Goal: Task Accomplishment & Management: Manage account settings

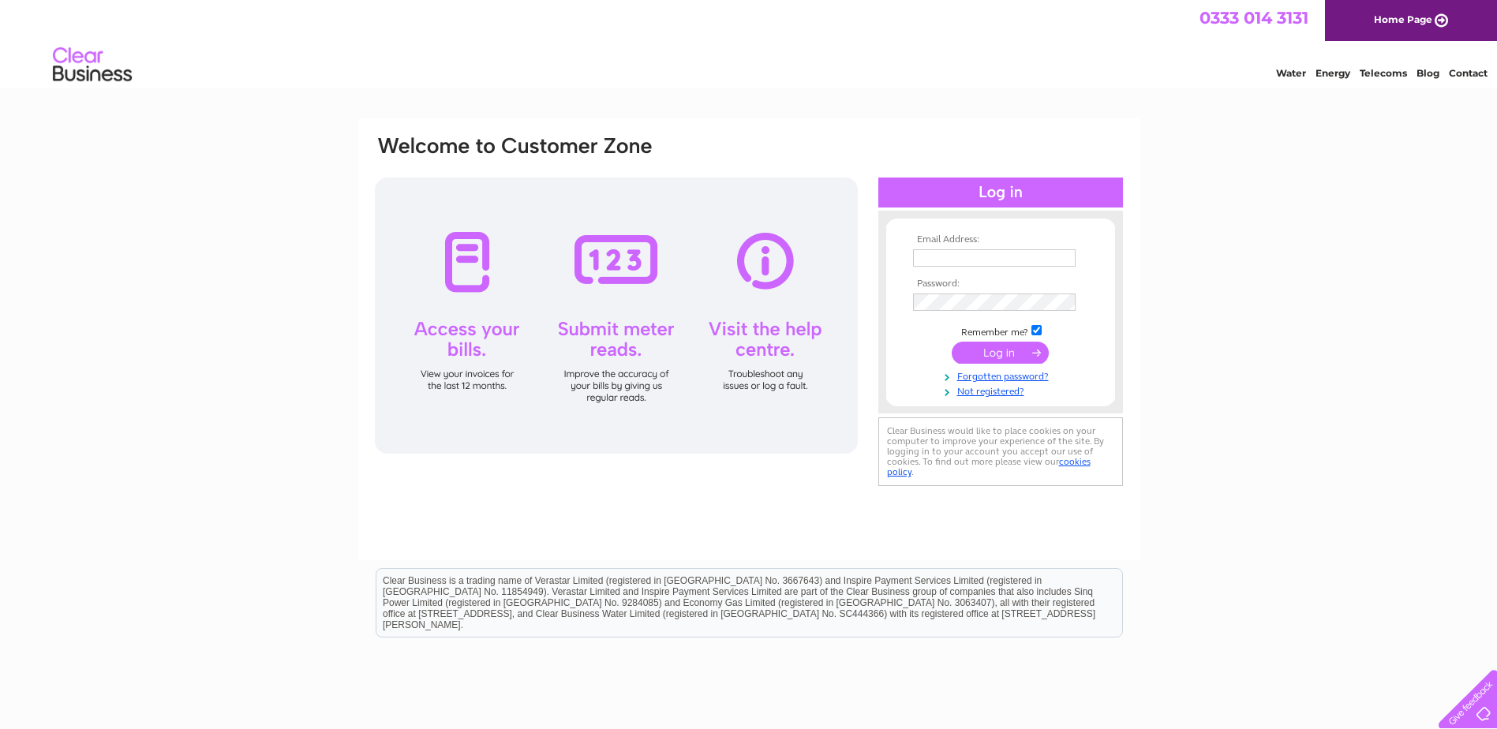
type input "[EMAIL_ADDRESS][DOMAIN_NAME]"
click at [1000, 355] on input "submit" at bounding box center [1000, 353] width 97 height 22
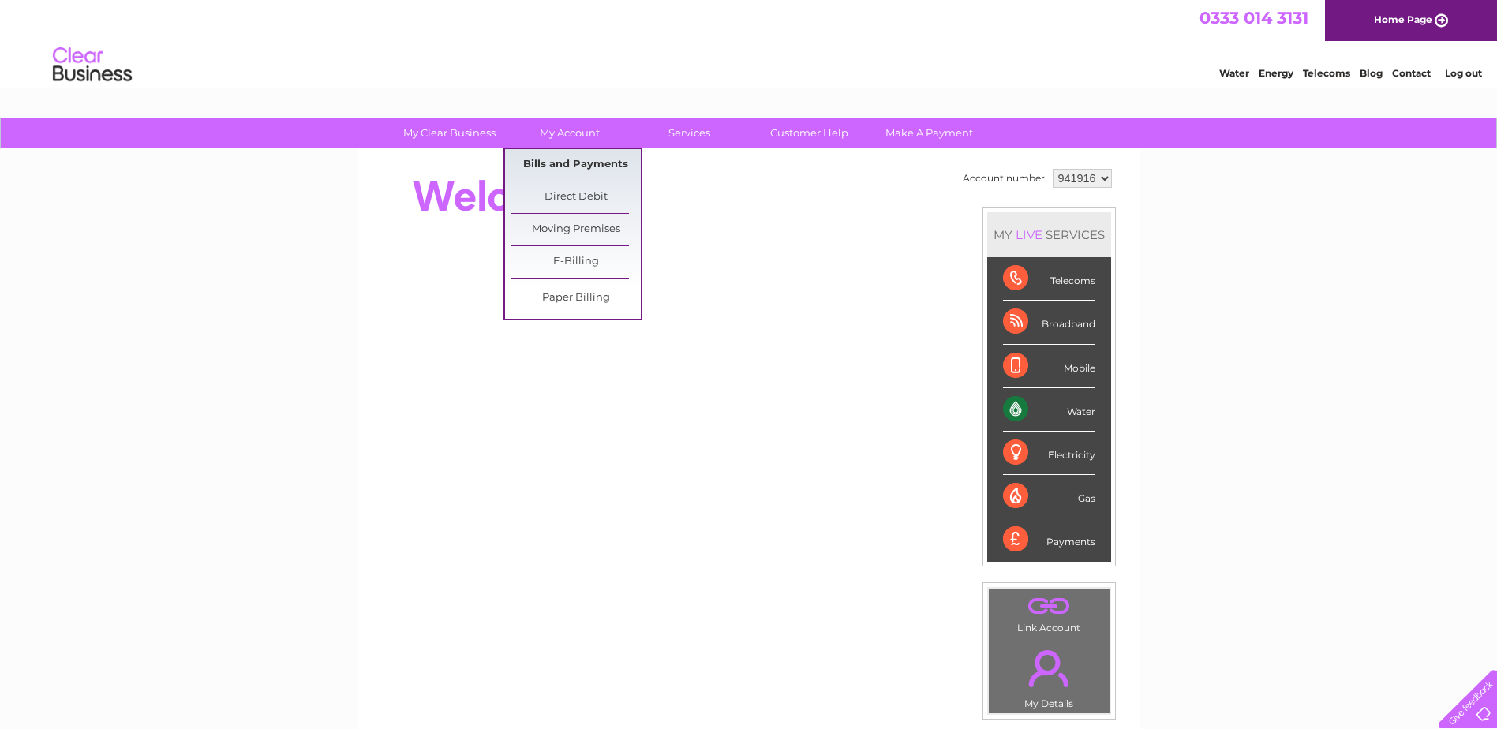
click at [564, 162] on link "Bills and Payments" at bounding box center [576, 165] width 130 height 32
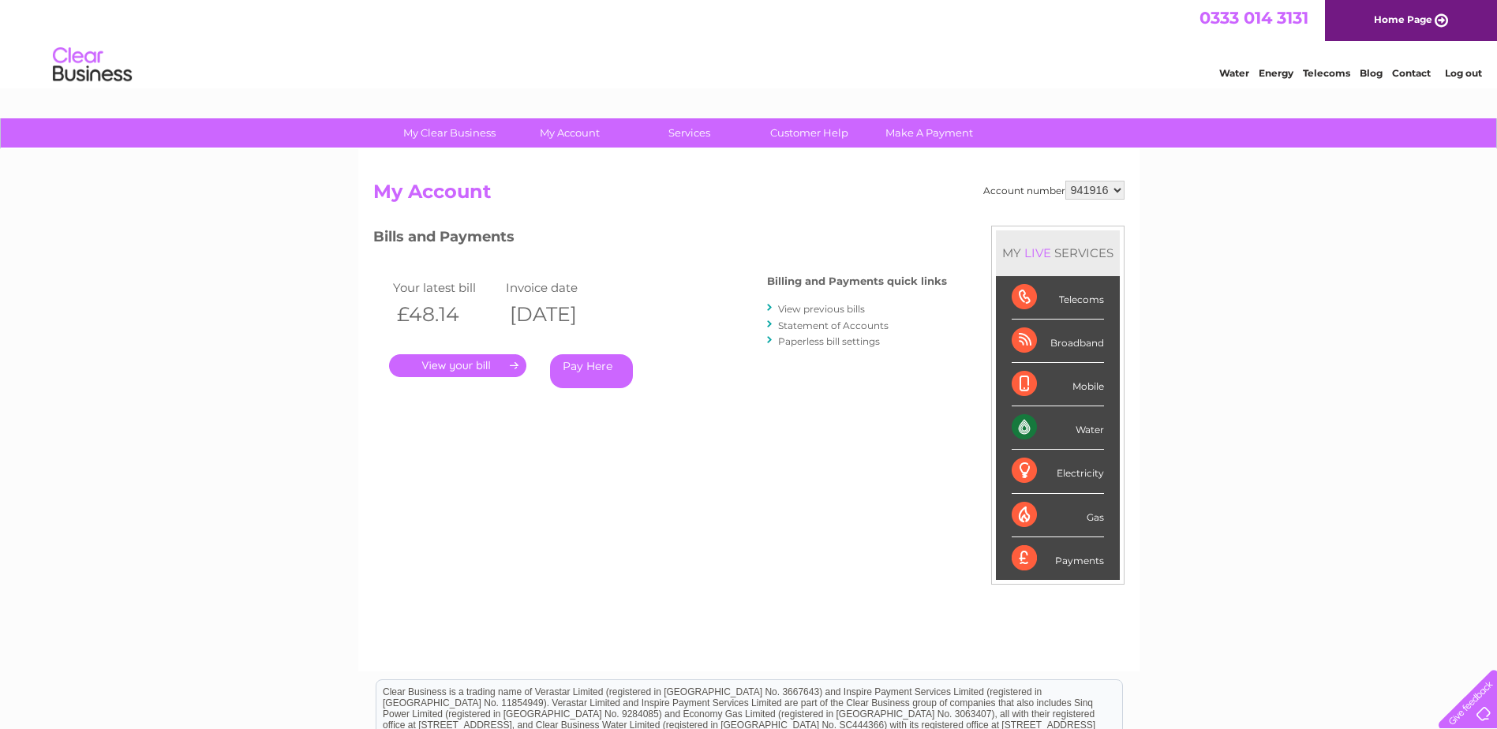
click at [451, 369] on link "." at bounding box center [457, 365] width 137 height 23
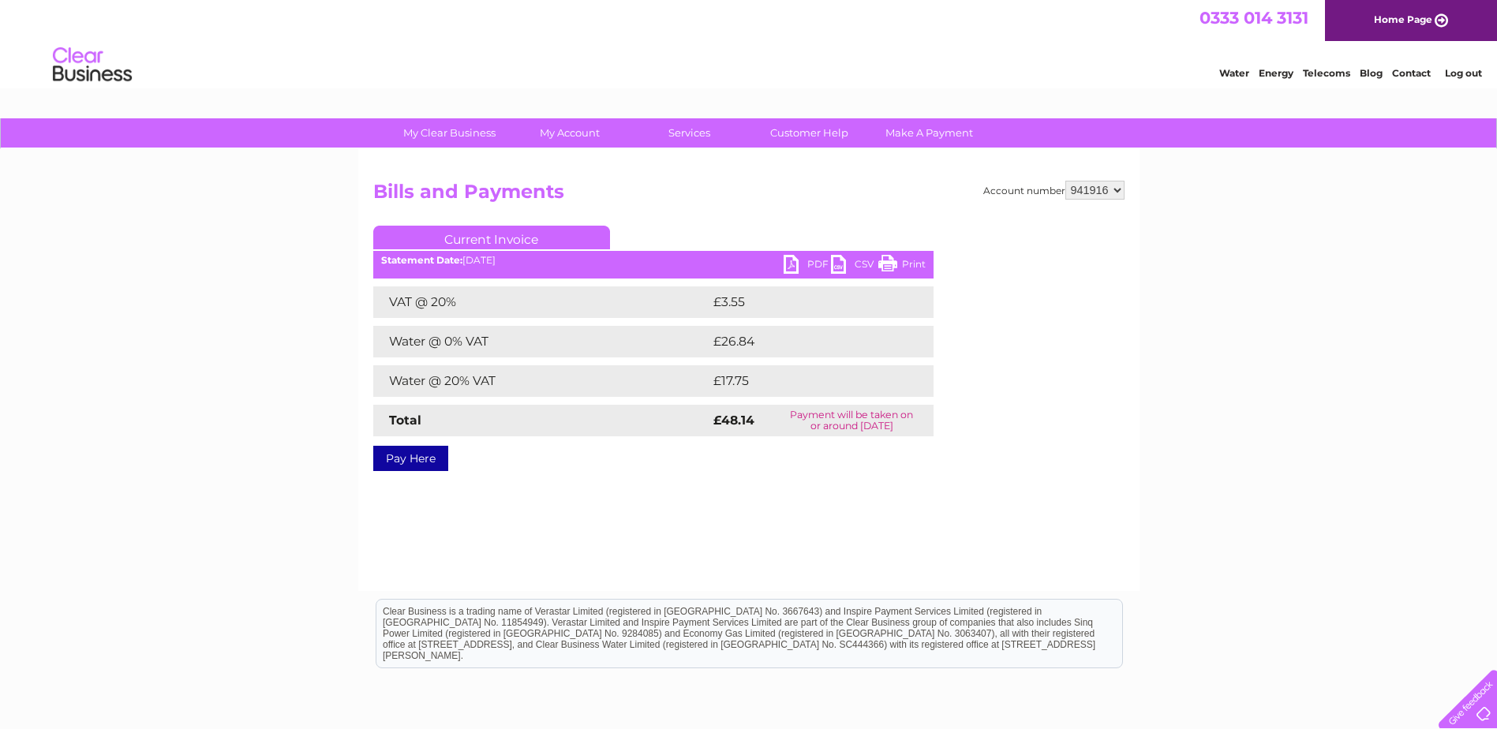
click at [790, 260] on link "PDF" at bounding box center [807, 266] width 47 height 23
